Goal: Task Accomplishment & Management: Manage account settings

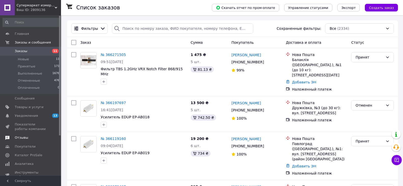
click at [27, 137] on span "Отзывы" at bounding box center [31, 137] width 32 height 5
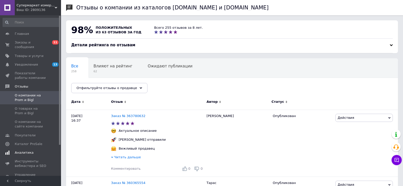
click at [25, 150] on span "Аналитика" at bounding box center [24, 152] width 19 height 5
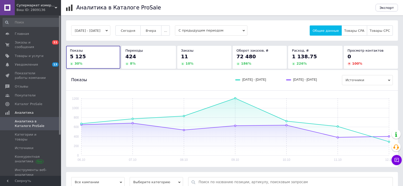
click at [108, 32] on button "[DATE] - [DATE]" at bounding box center [90, 30] width 39 height 10
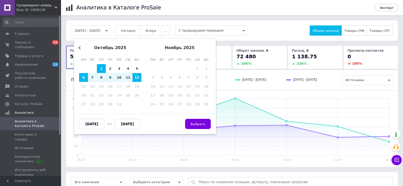
click at [101, 68] on div "1" at bounding box center [101, 68] width 9 height 9
type input "[DATE]"
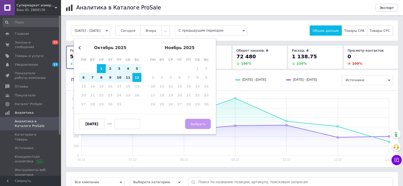
click at [135, 77] on div "12" at bounding box center [136, 77] width 9 height 9
type input "[DATE]"
click at [194, 126] on span "Выбрать" at bounding box center [197, 124] width 15 height 4
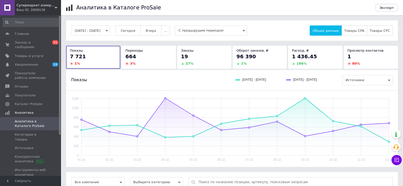
click at [194, 80] on div "Показы [DATE] - [DATE] [DATE] - [DATE] Источники" at bounding box center [232, 80] width 322 height 10
click at [28, 43] on span "Заказы и сообщения" at bounding box center [31, 44] width 32 height 9
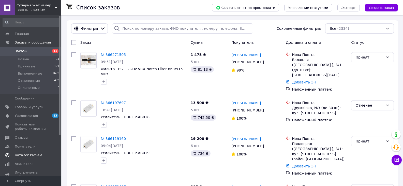
click at [24, 156] on span "Каталог ProSale" at bounding box center [28, 155] width 27 height 5
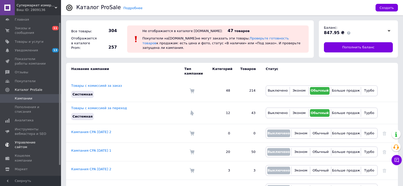
scroll to position [20, 0]
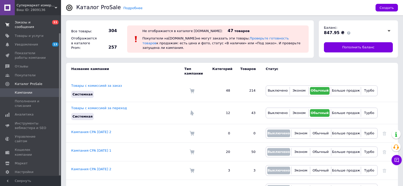
click at [29, 21] on span "Заказы и сообщения" at bounding box center [31, 24] width 32 height 9
